Goal: Transaction & Acquisition: Purchase product/service

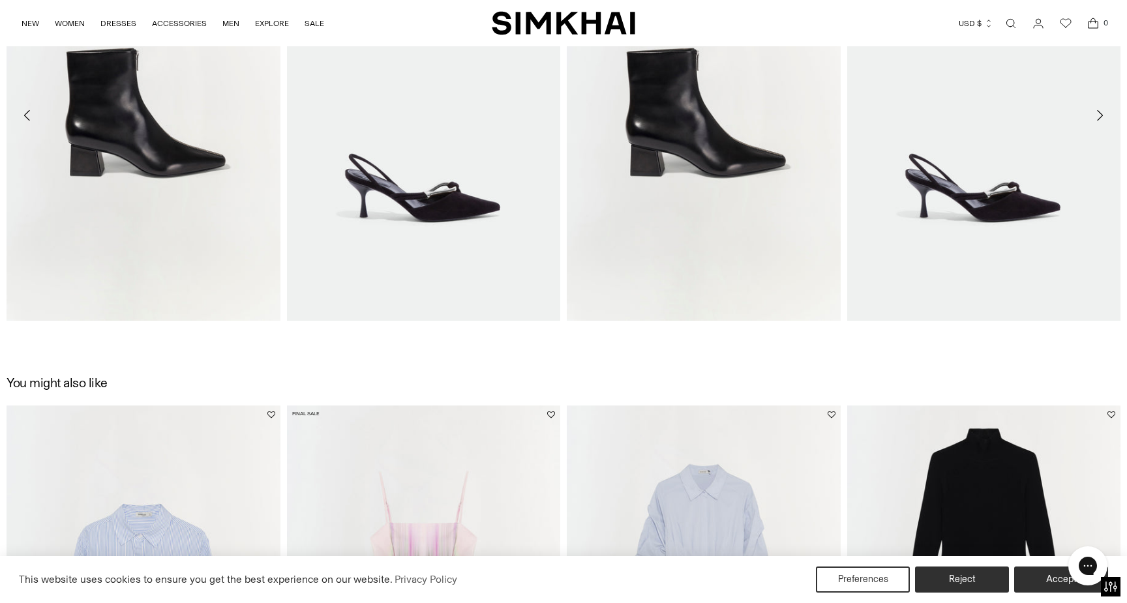
scroll to position [1357, 0]
click at [0, 0] on img "Love Knot Suede Slingback" at bounding box center [0, 0] width 0 height 0
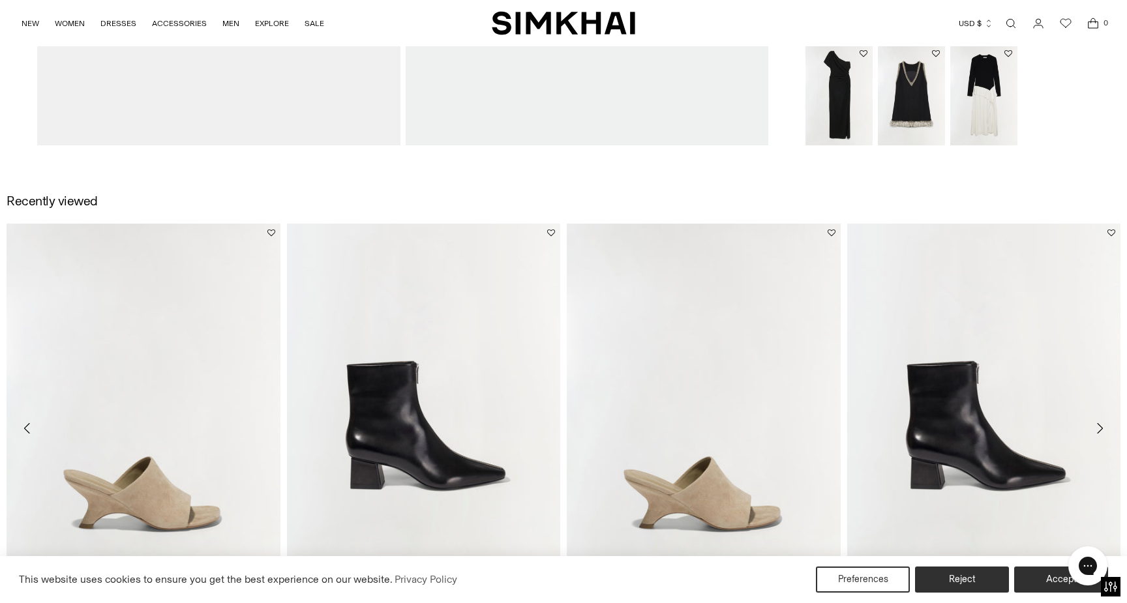
scroll to position [1163, 0]
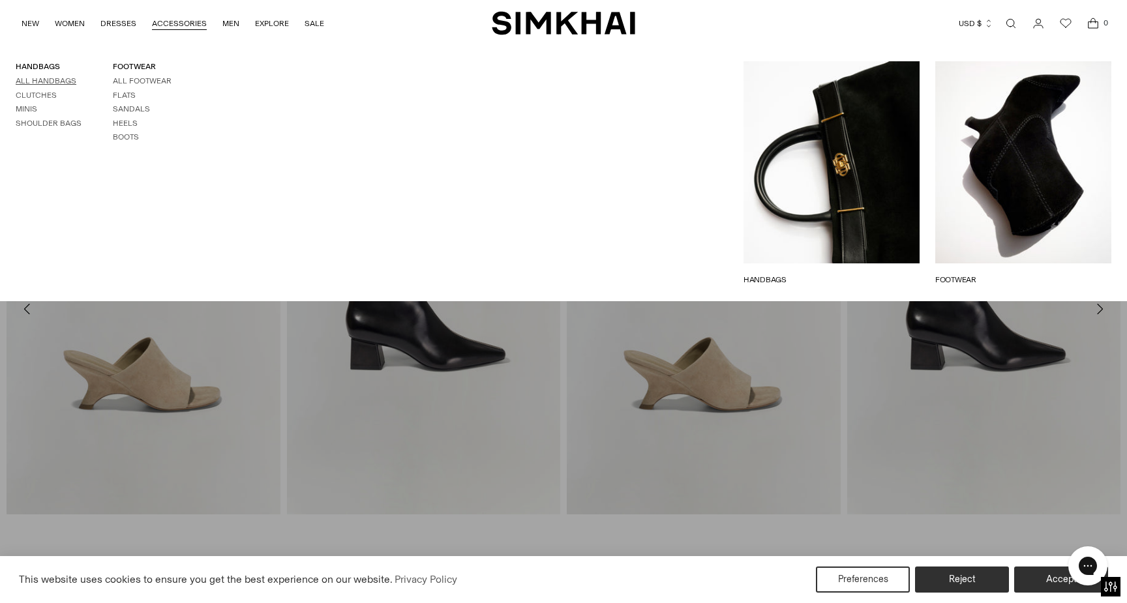
click at [39, 76] on link "All Handbags" at bounding box center [46, 80] width 61 height 9
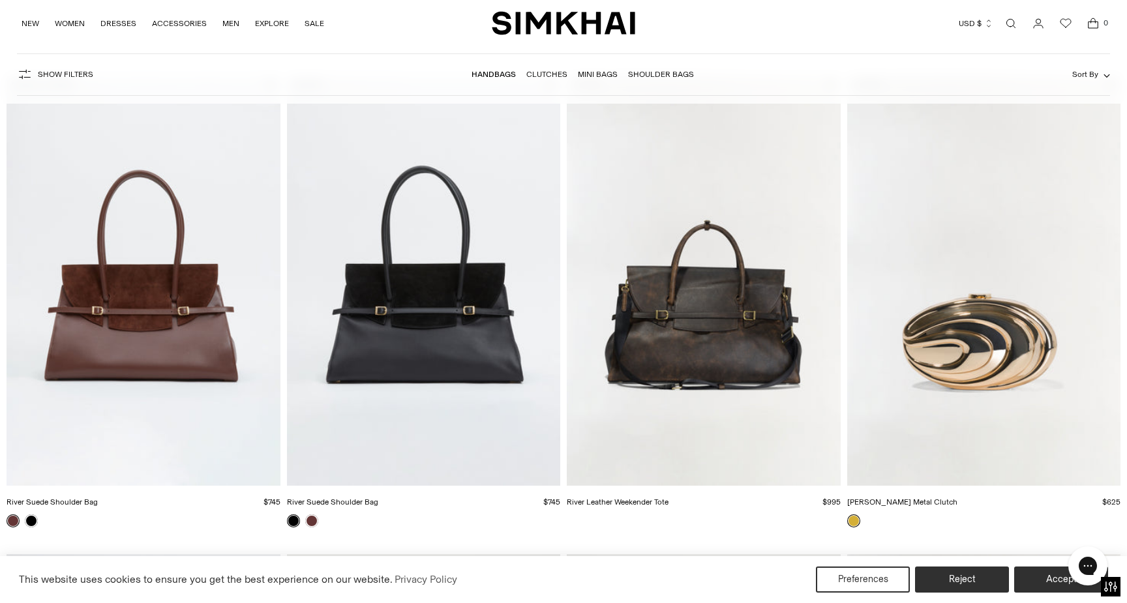
scroll to position [90, 0]
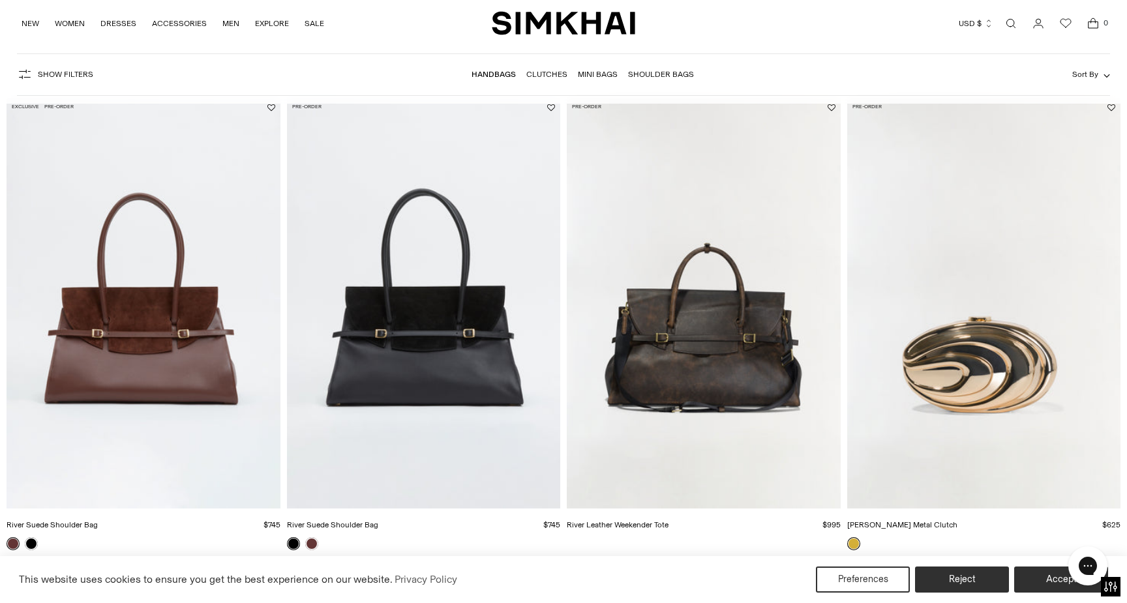
click at [0, 0] on img "River Suede Shoulder Bag" at bounding box center [0, 0] width 0 height 0
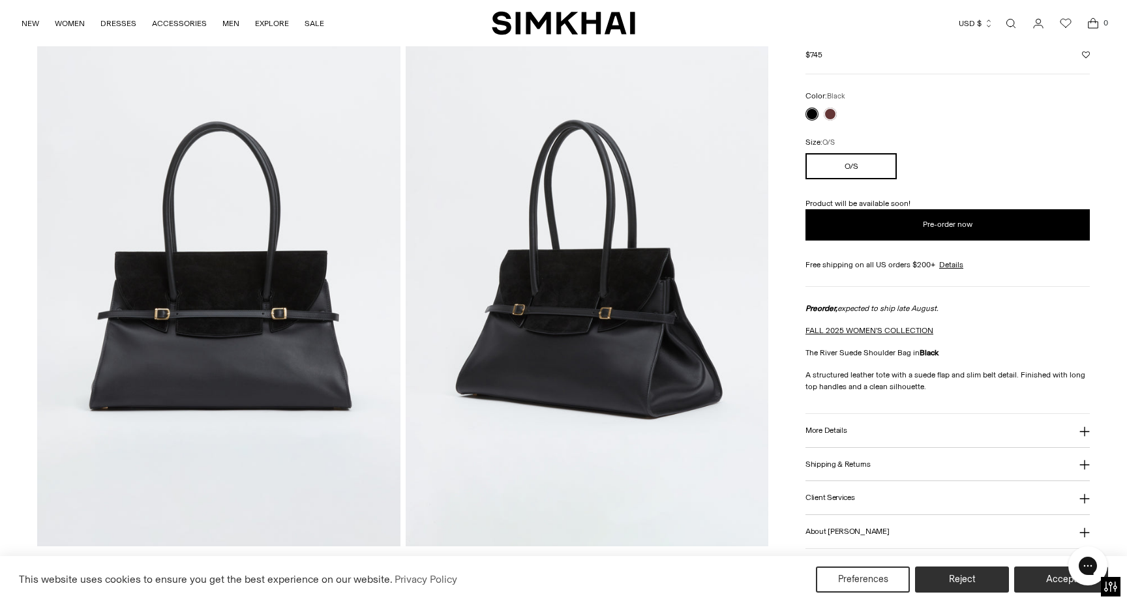
scroll to position [75, 0]
